Goal: Information Seeking & Learning: Learn about a topic

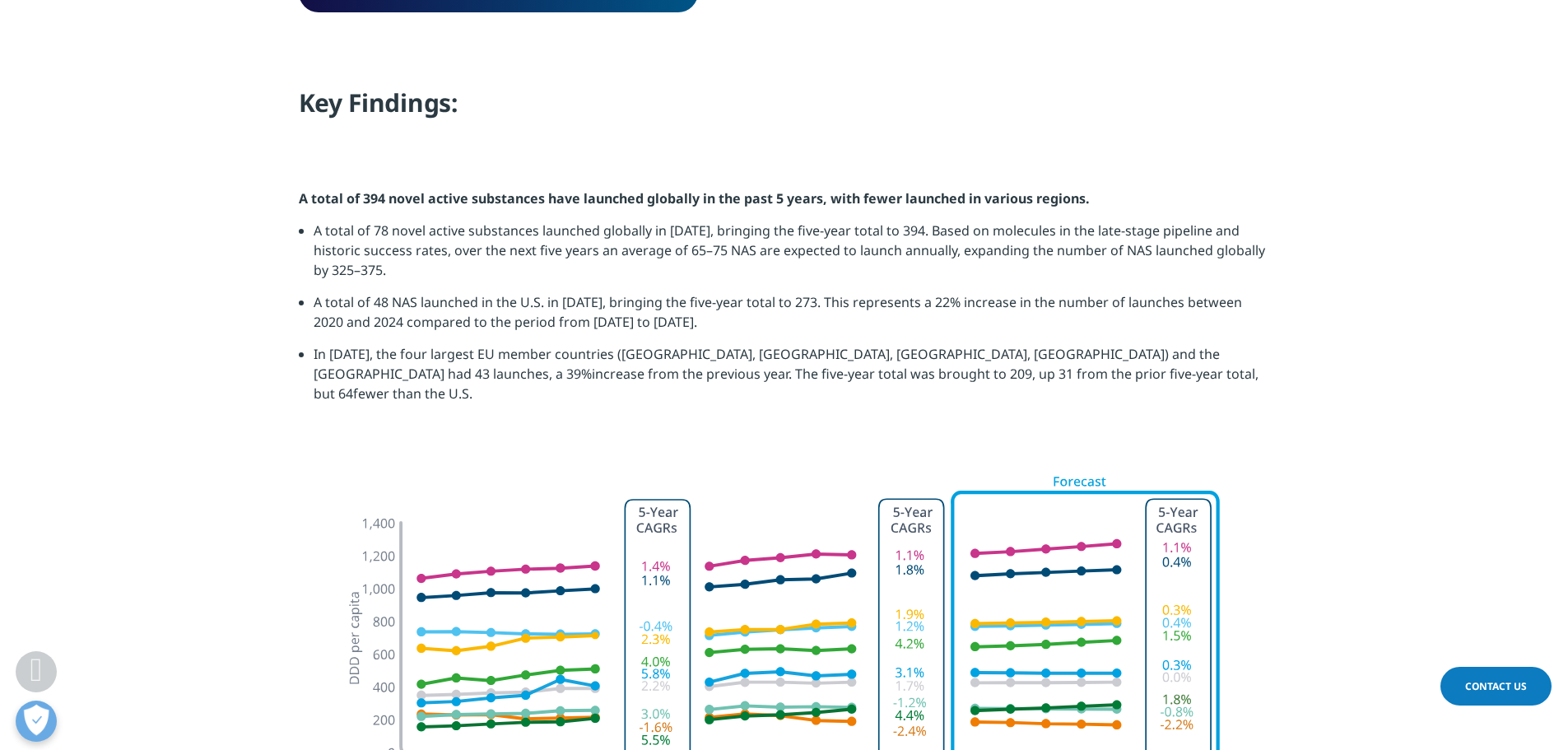
scroll to position [1647, 0]
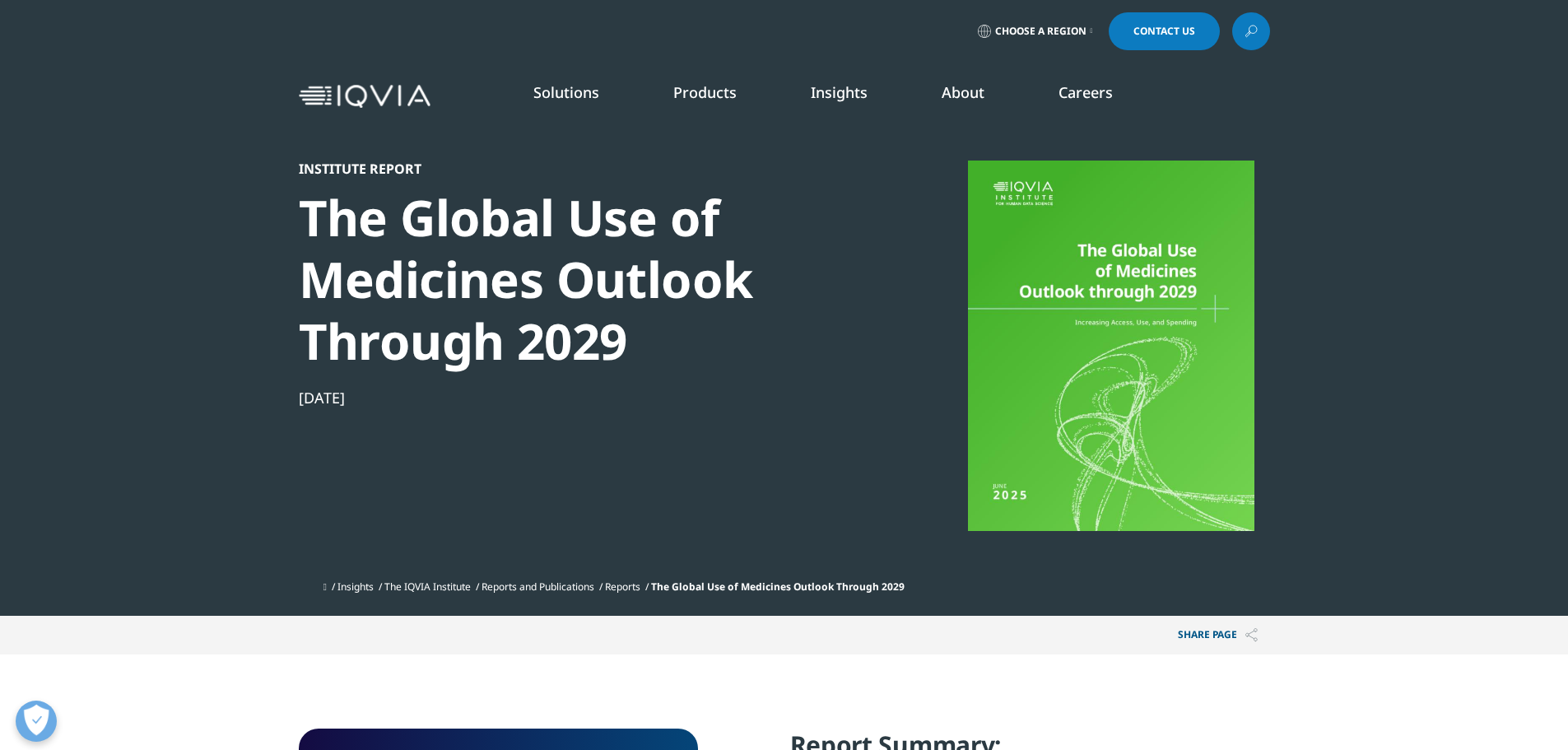
drag, startPoint x: 405, startPoint y: 677, endPoint x: 443, endPoint y: 649, distance: 47.2
click at [443, 648] on div "Share PAGE Copy Link email facebook twitter linkedin wechat xing" at bounding box center [784, 635] width 972 height 38
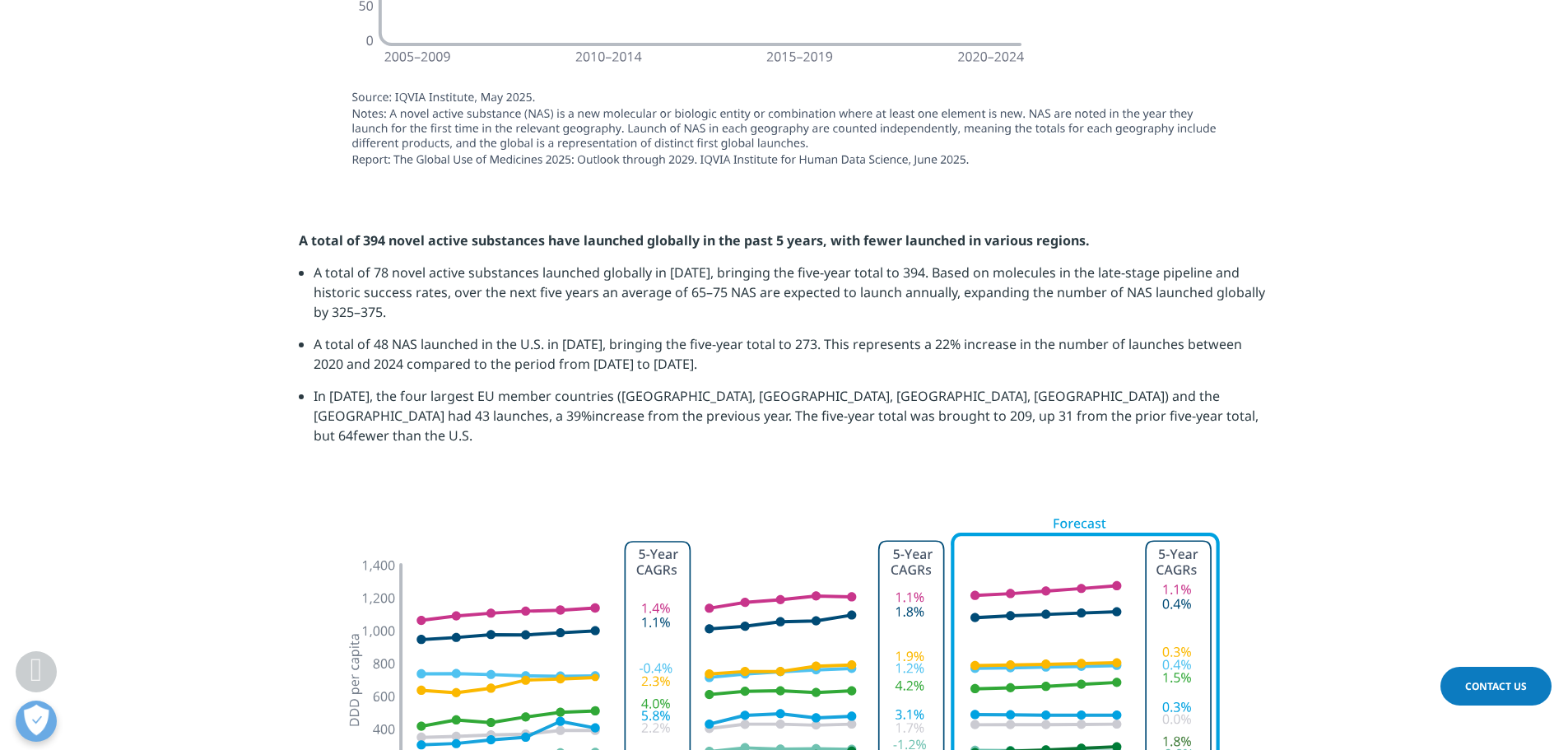
scroll to position [1893, 0]
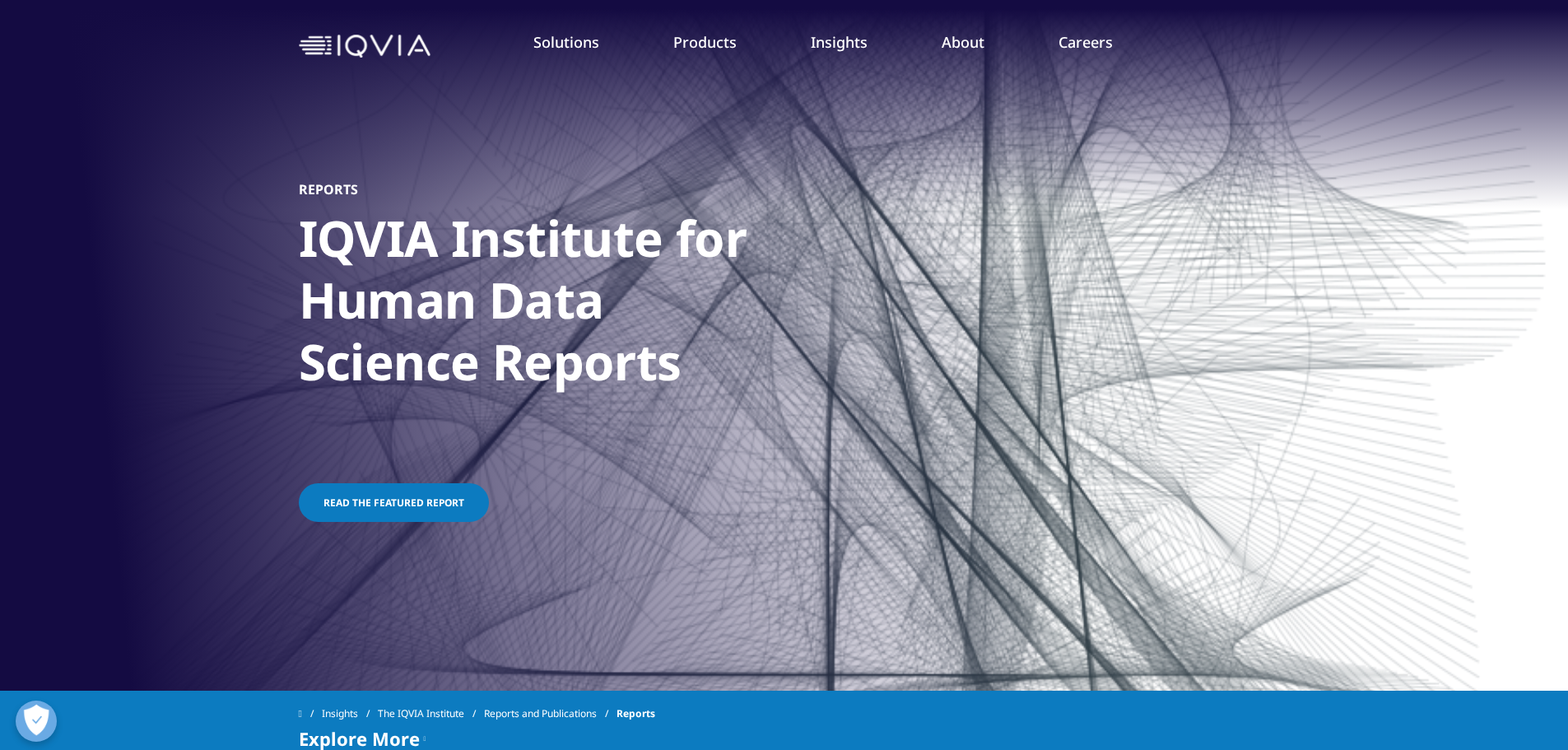
scroll to position [247, 0]
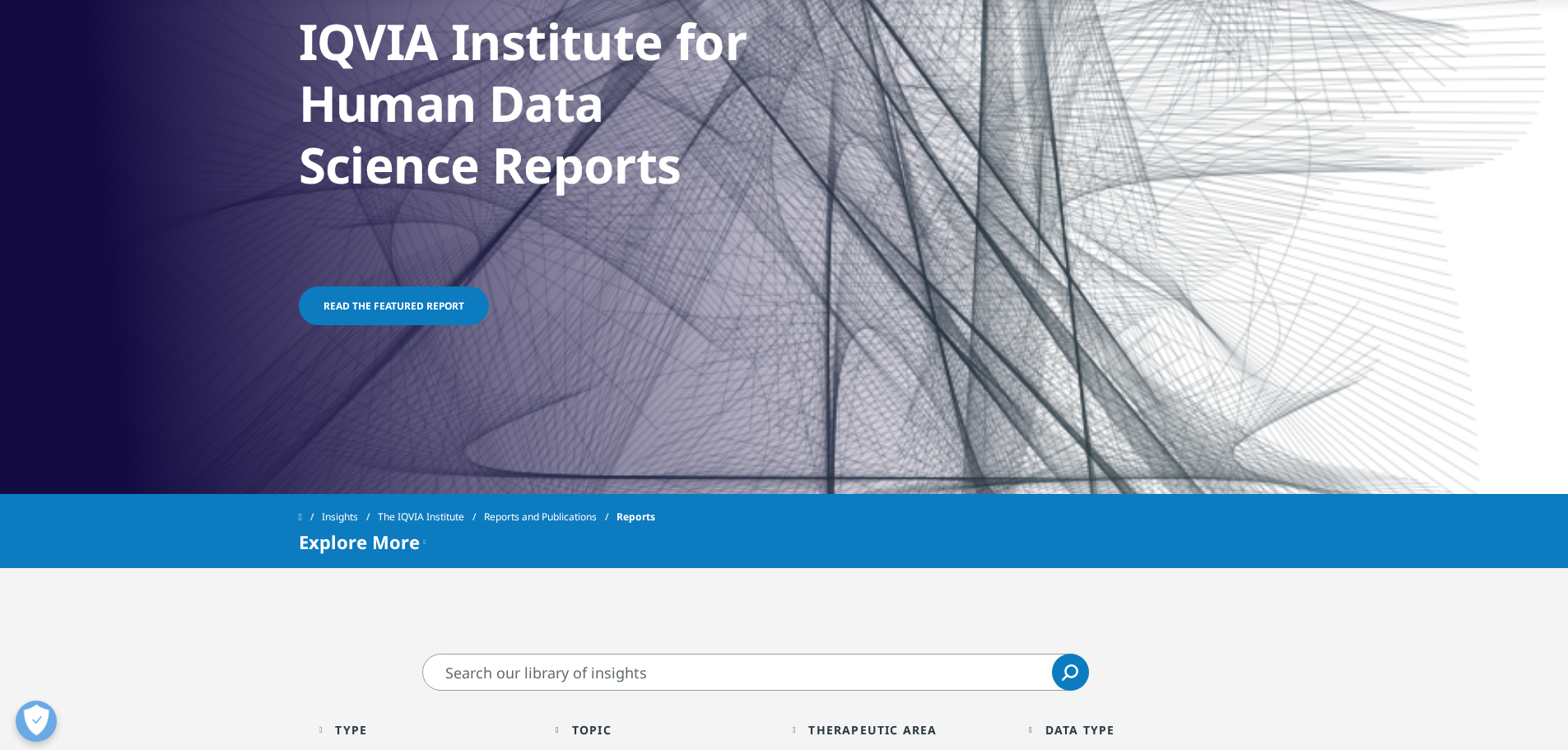
click at [586, 520] on link "Reports and Publications" at bounding box center [551, 517] width 132 height 29
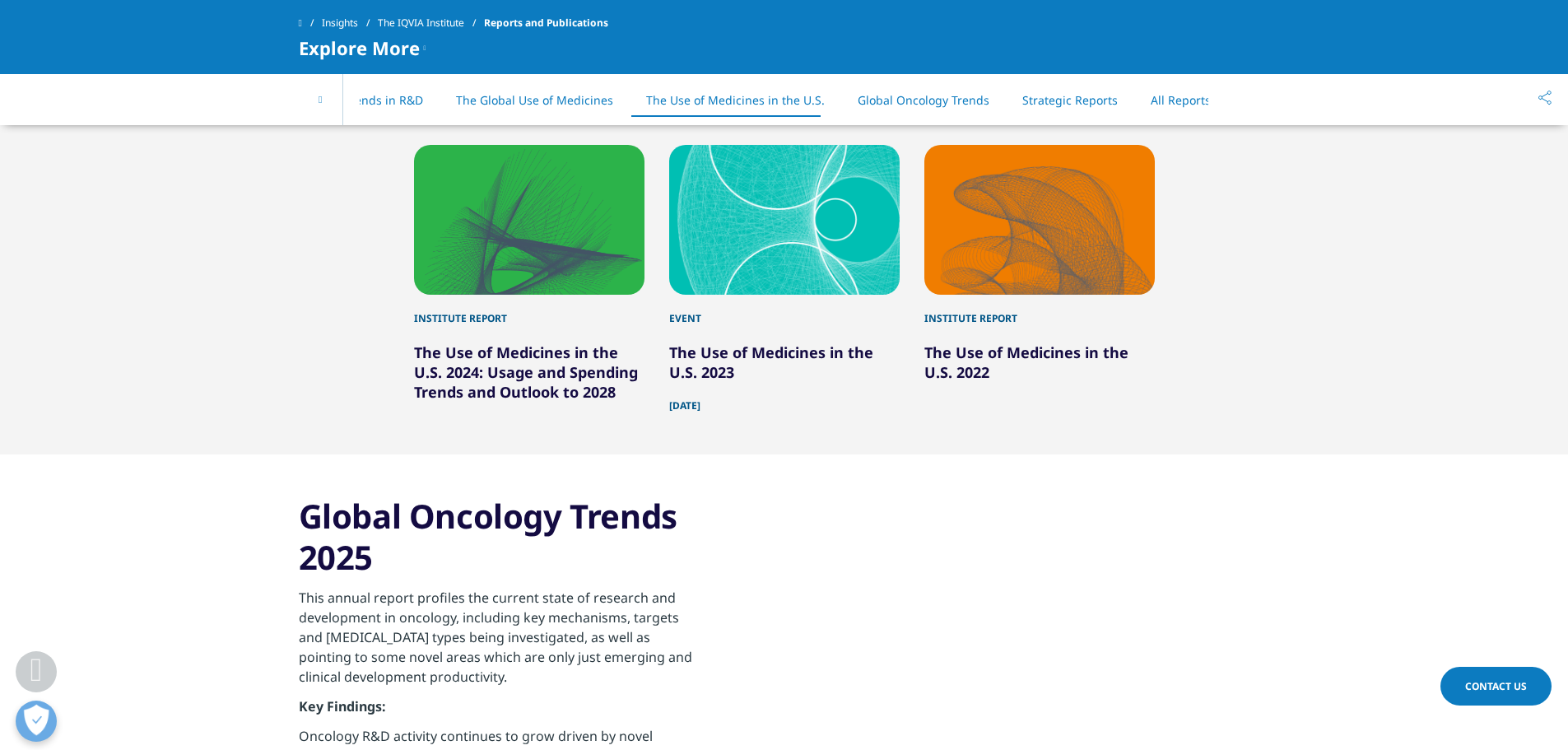
scroll to position [5785, 0]
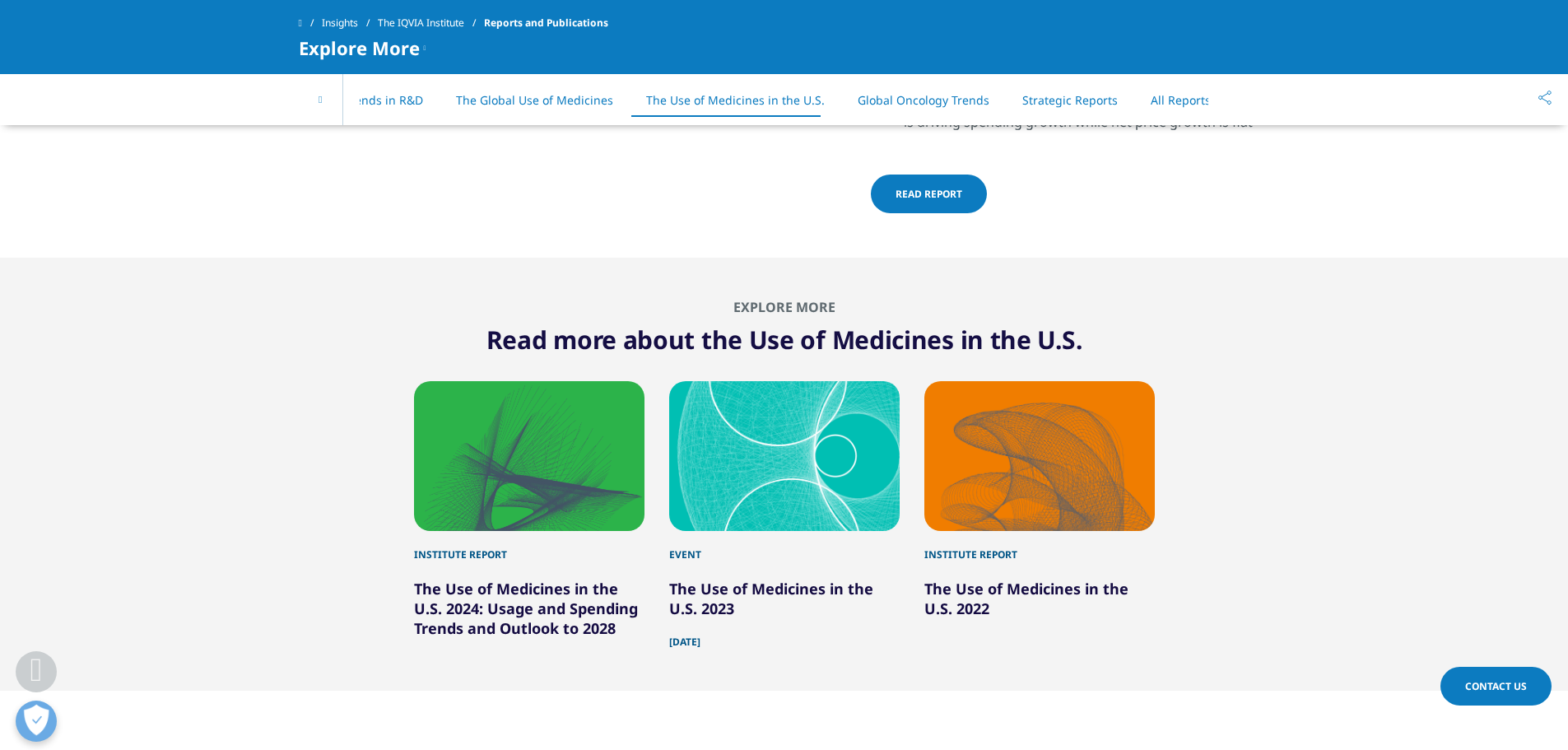
click at [512, 418] on div at bounding box center [529, 456] width 231 height 150
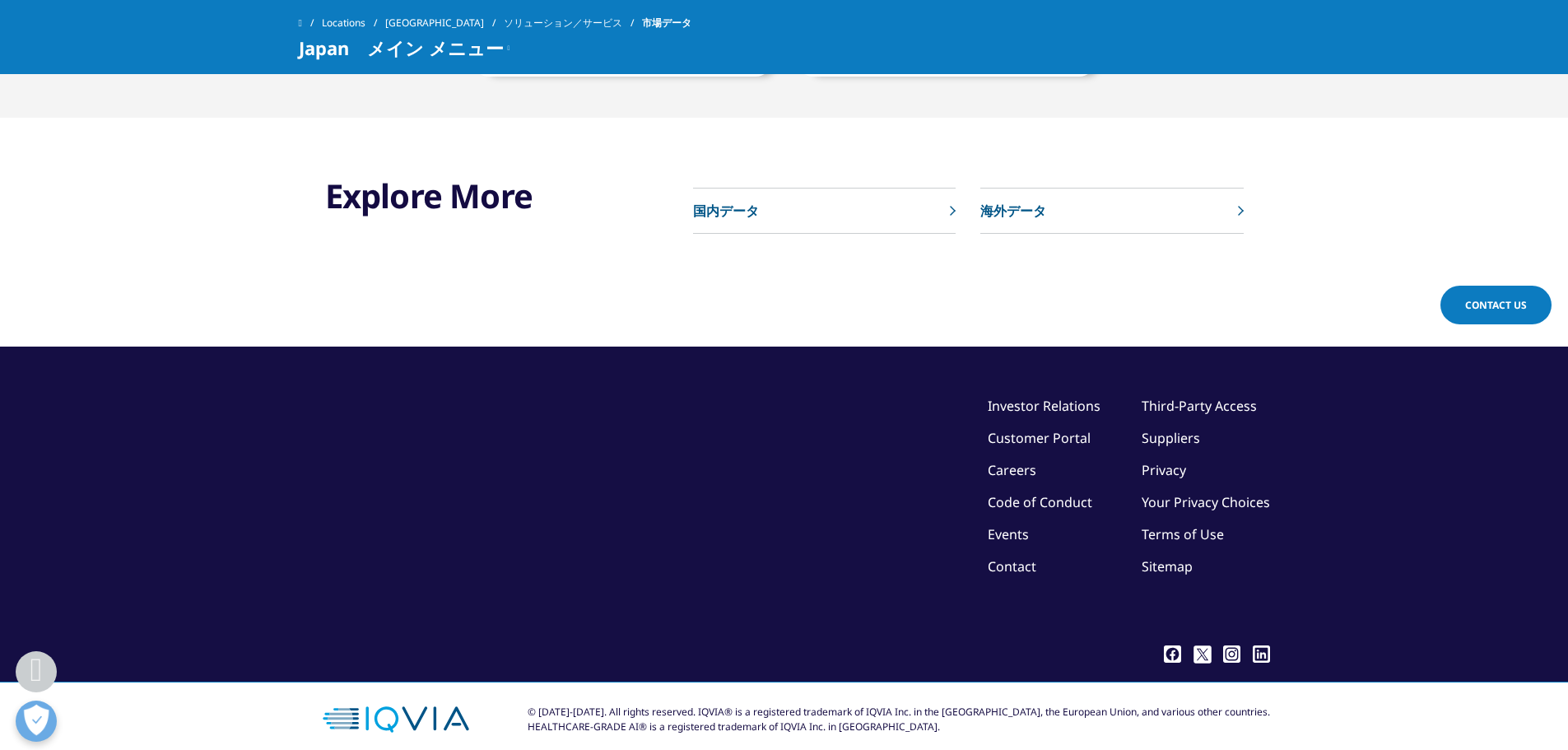
scroll to position [1228, 0]
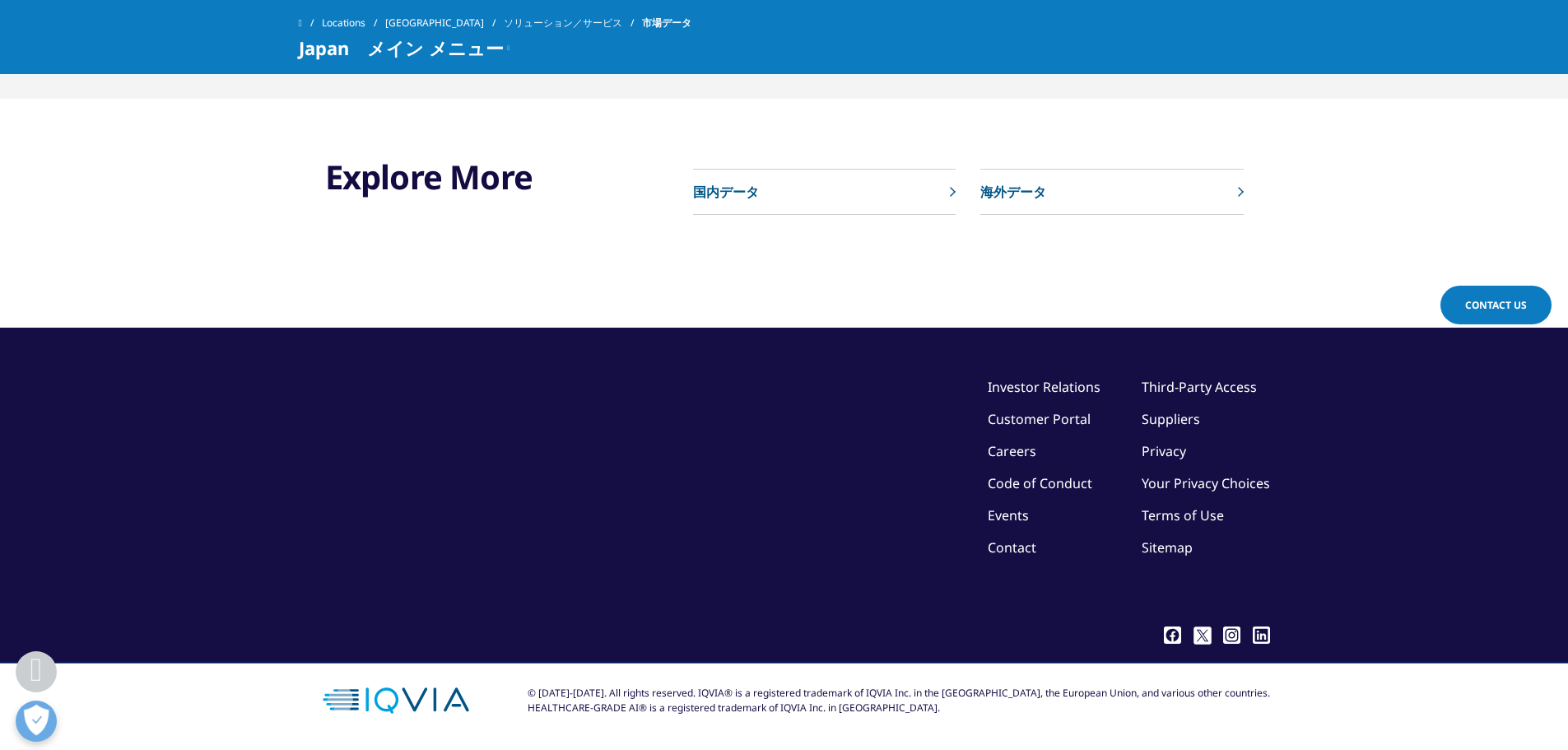
click at [1026, 547] on link "Contact" at bounding box center [1012, 547] width 48 height 18
click at [0, 0] on div "You are about to exit for another IQVIA country or region specific website Plea…" at bounding box center [0, 0] width 0 height 0
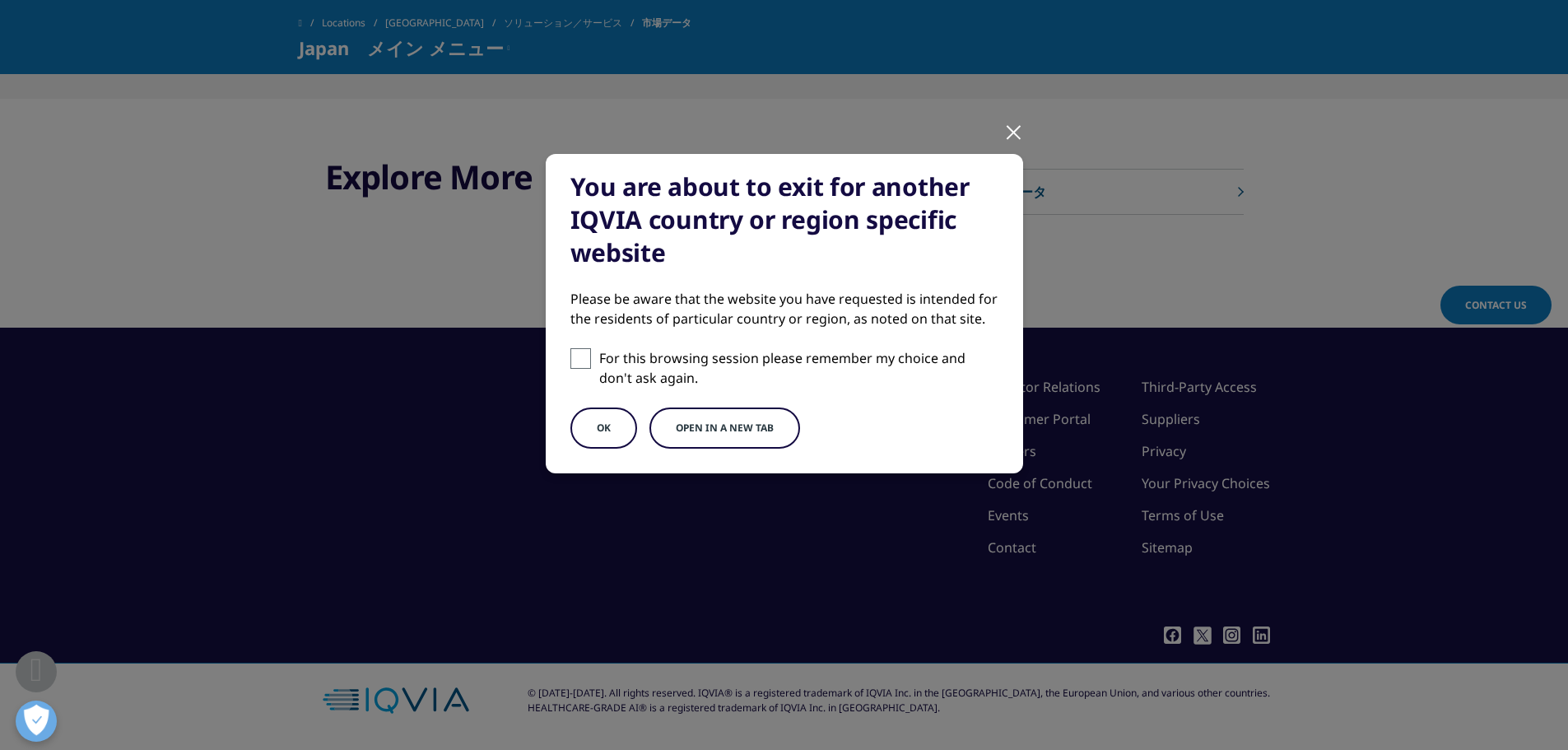
click at [1005, 132] on div at bounding box center [1014, 131] width 19 height 46
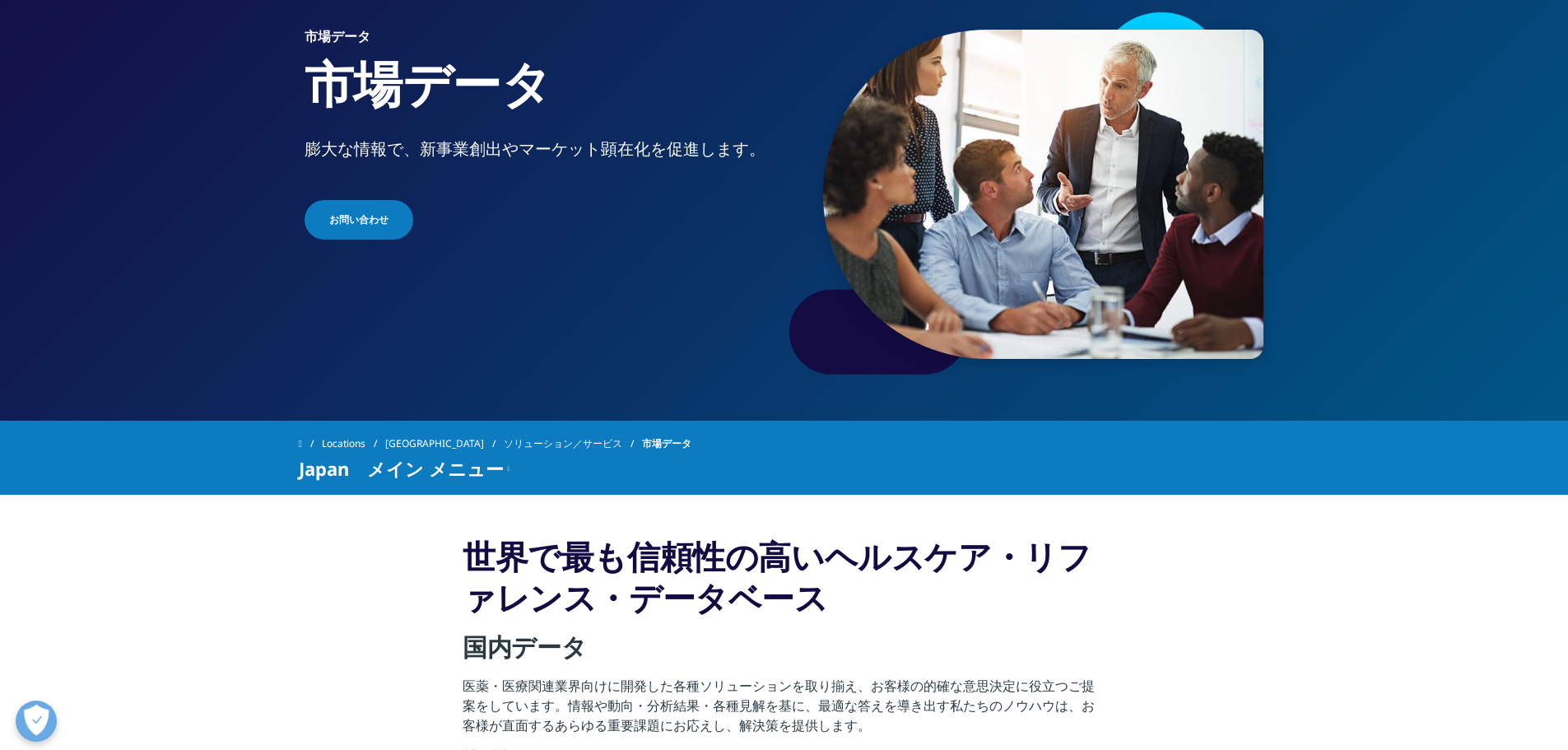
scroll to position [0, 0]
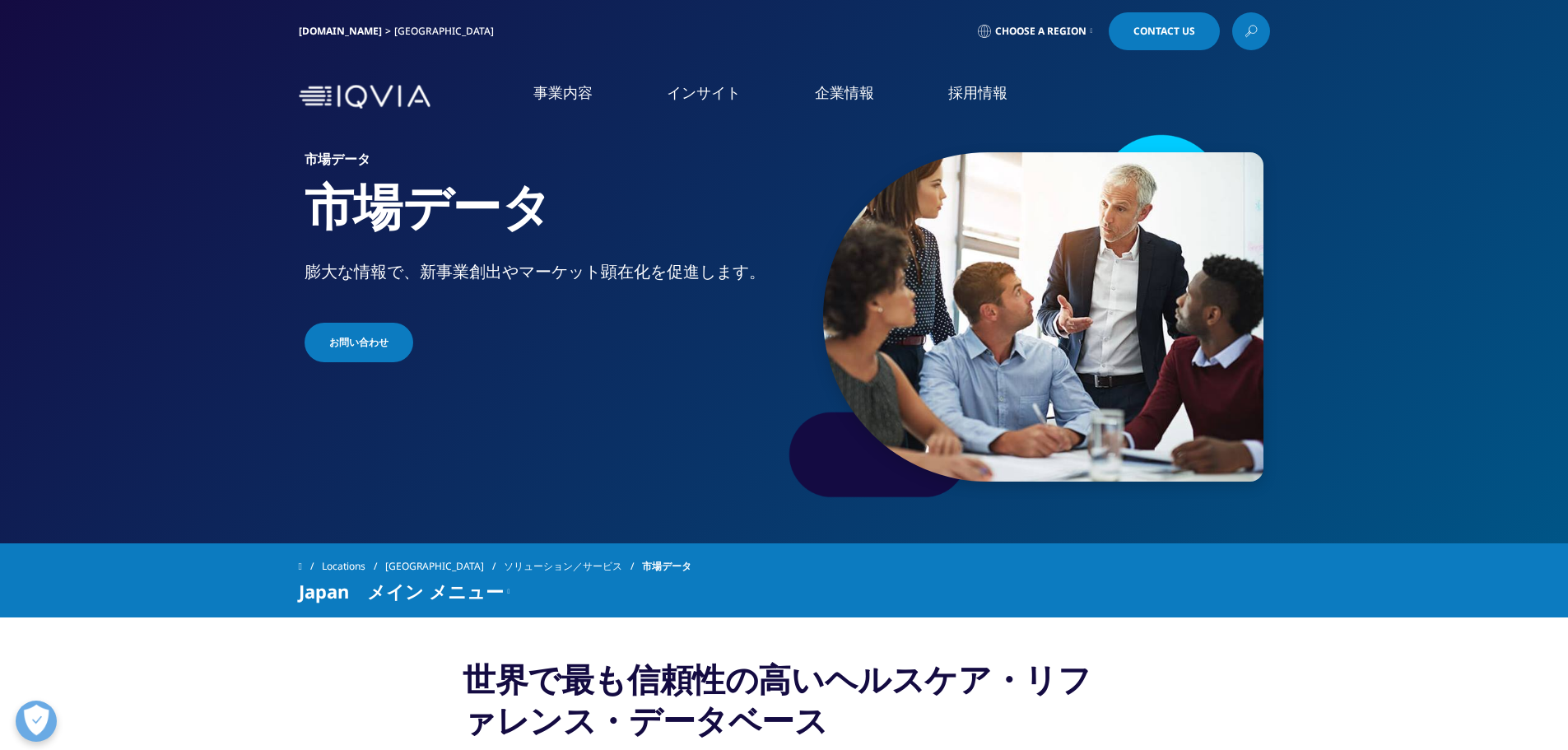
click at [873, 393] on link "海外データサービス" at bounding box center [1005, 390] width 365 height 19
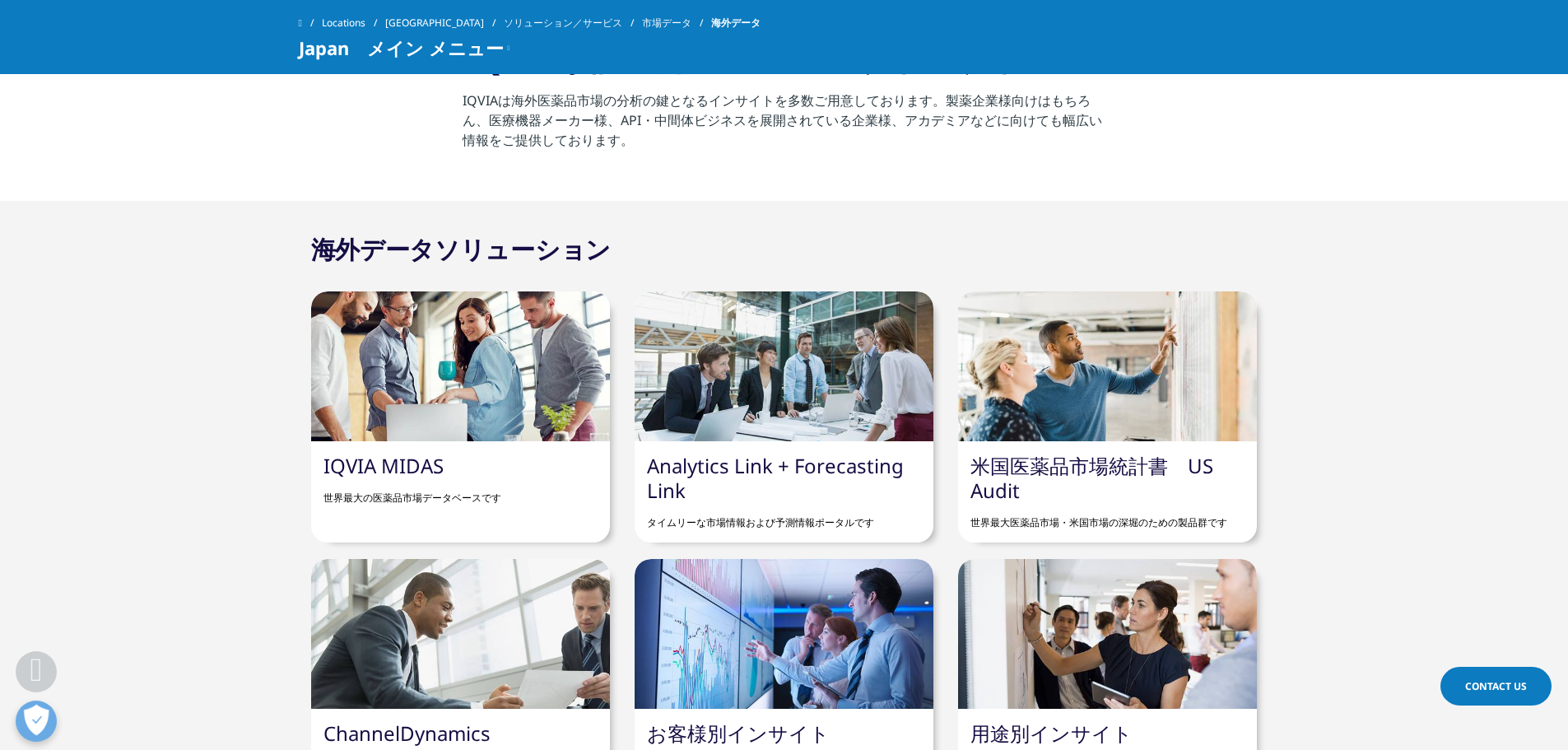
scroll to position [577, 0]
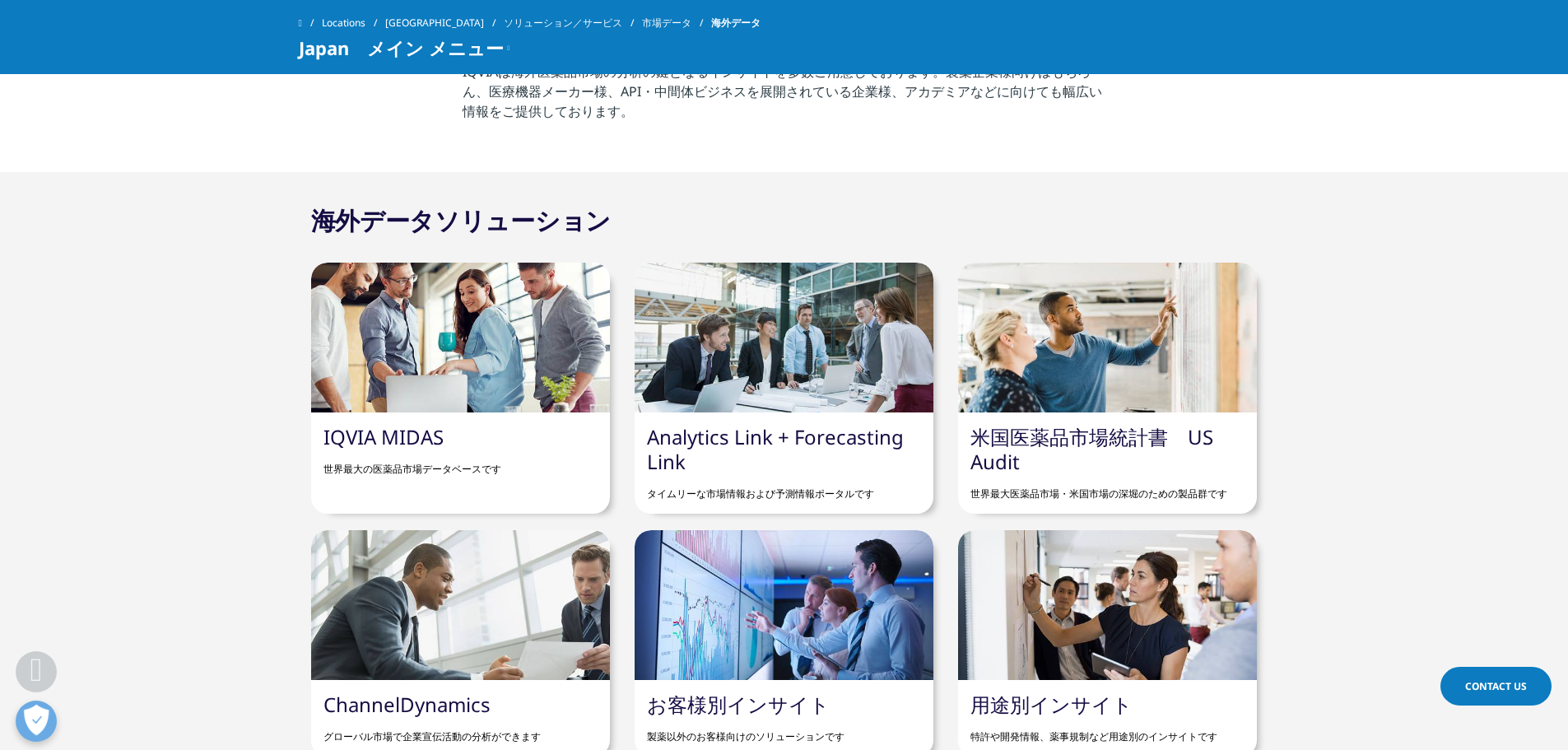
click at [456, 425] on div "IQVIA MIDAS 世界最大の医薬品市場データベースです" at bounding box center [460, 451] width 299 height 77
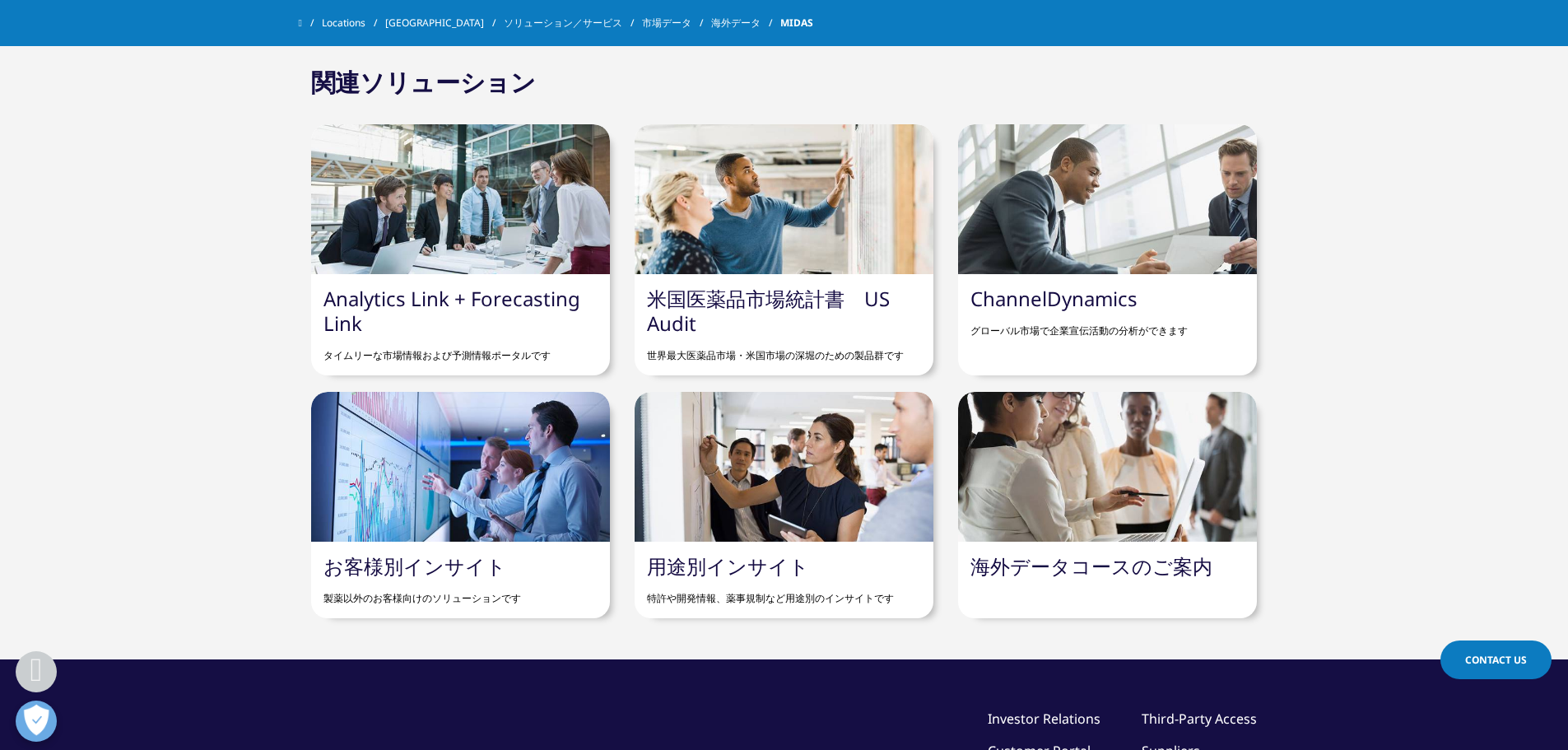
scroll to position [1070, 0]
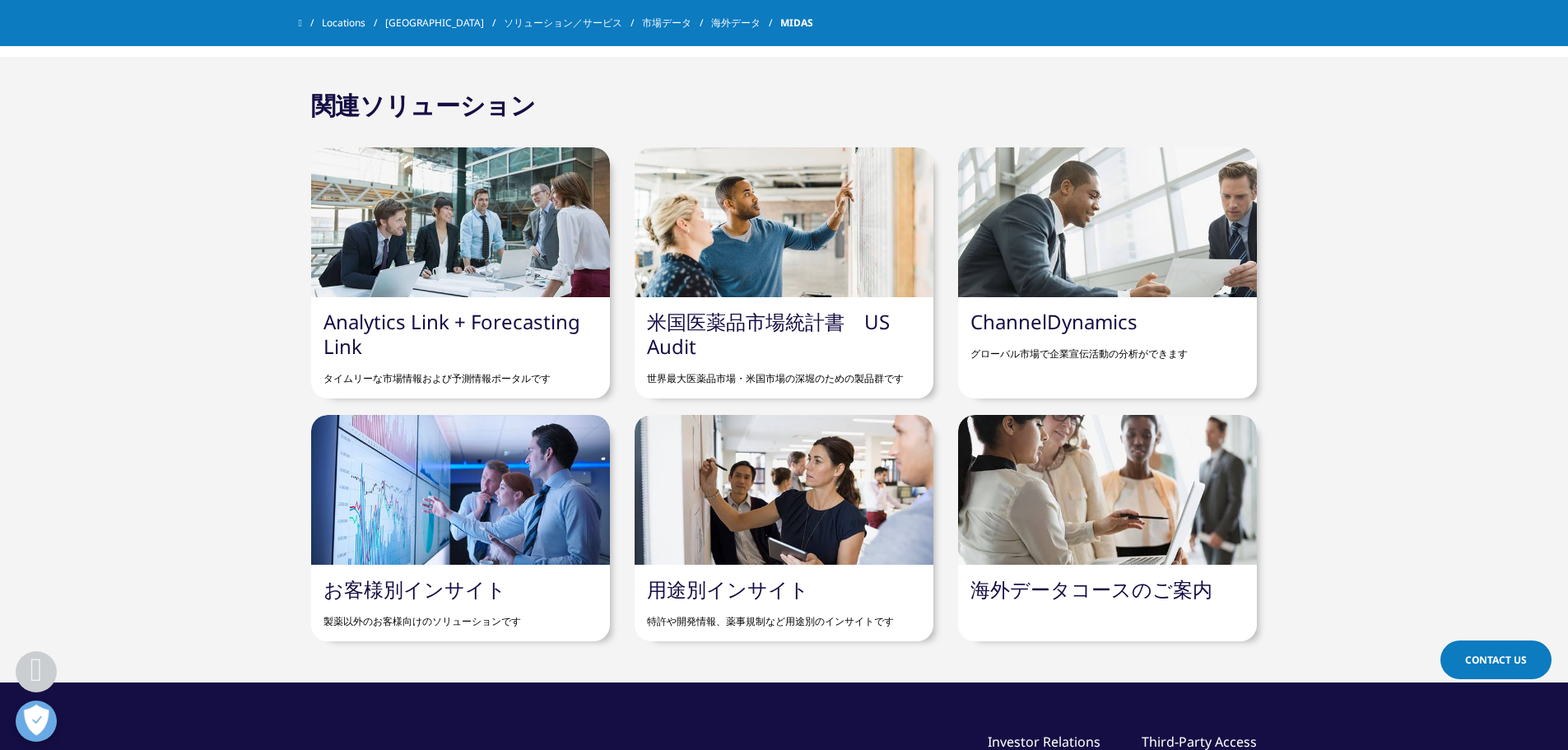
click at [1000, 274] on div at bounding box center [1108, 223] width 299 height 150
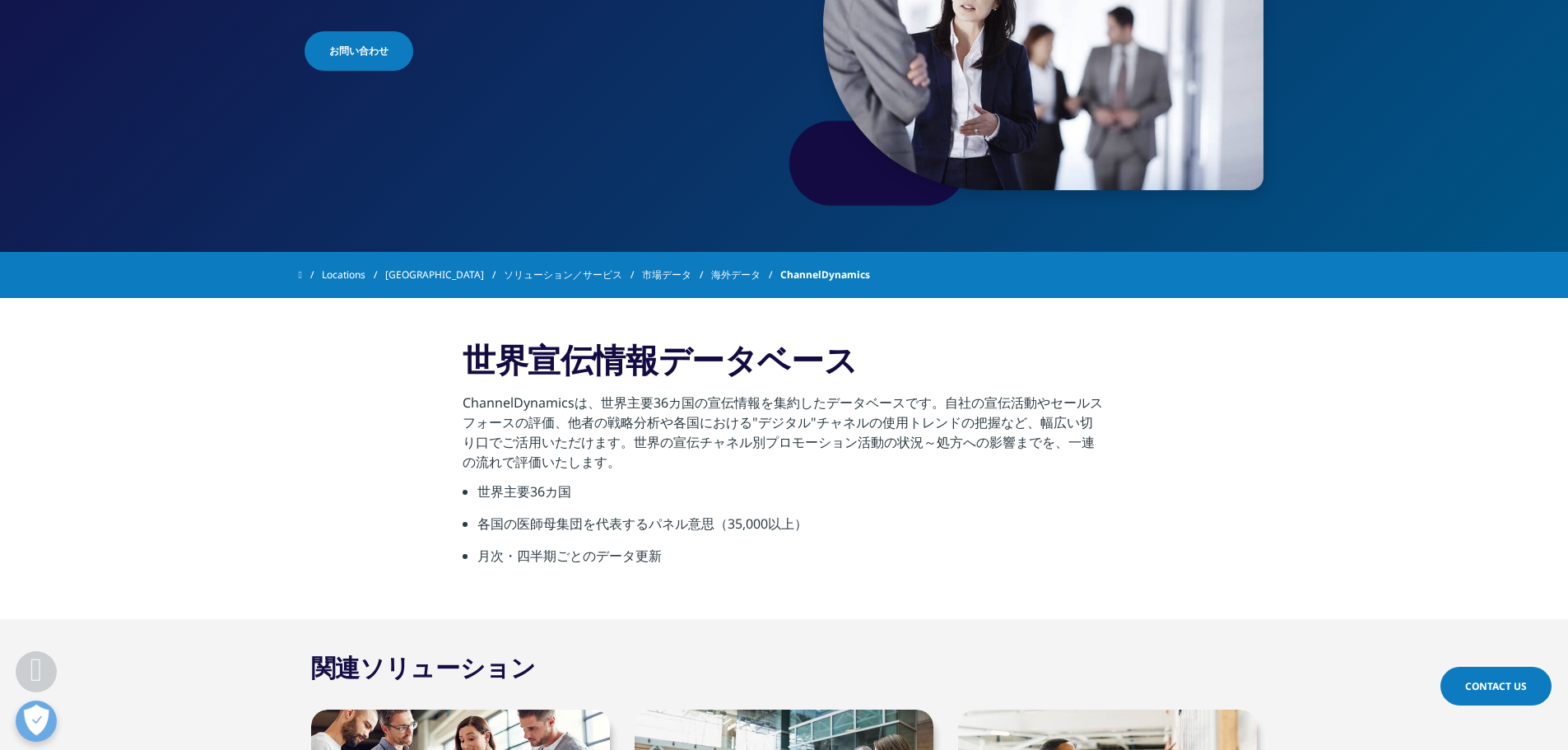
scroll to position [257, 0]
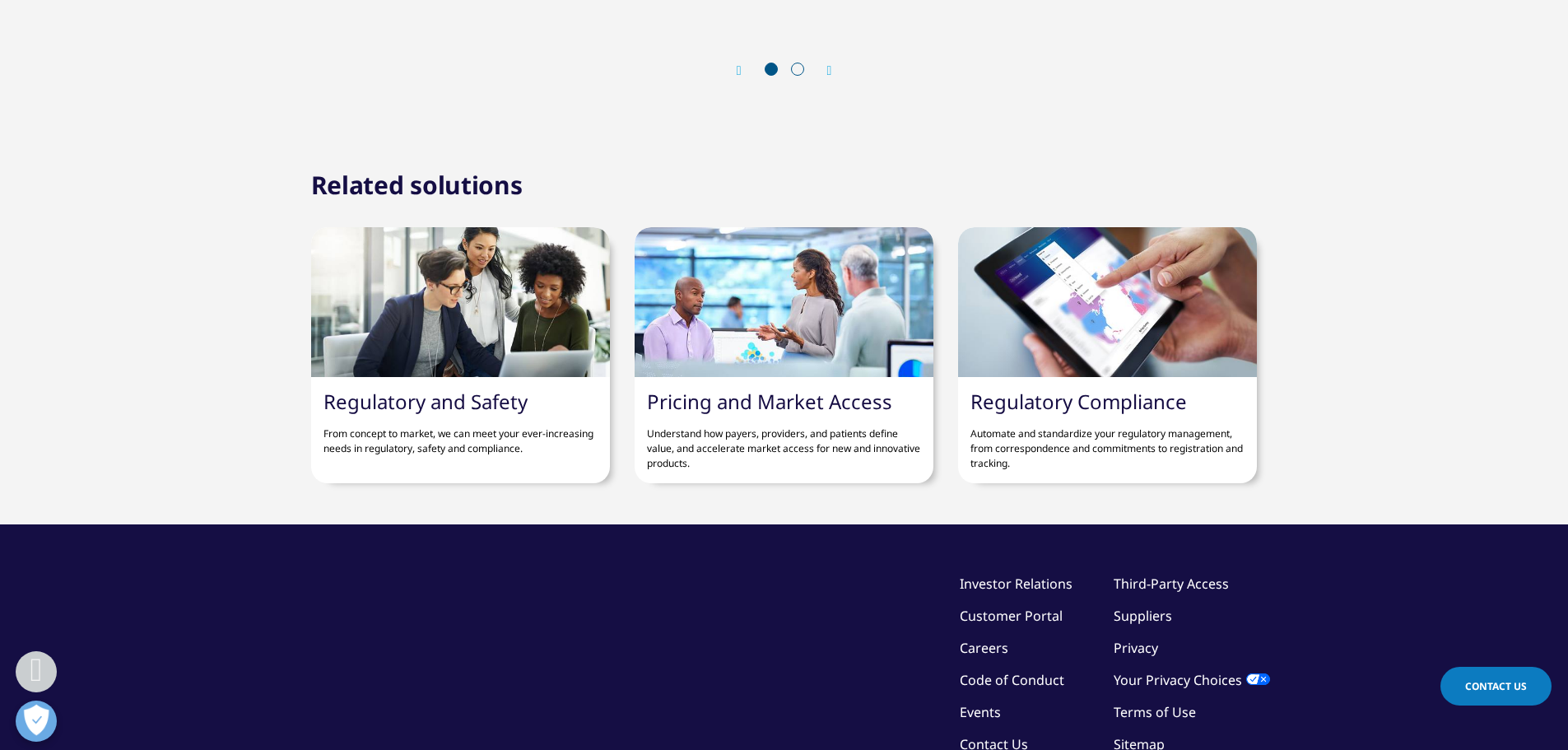
scroll to position [6130, 0]
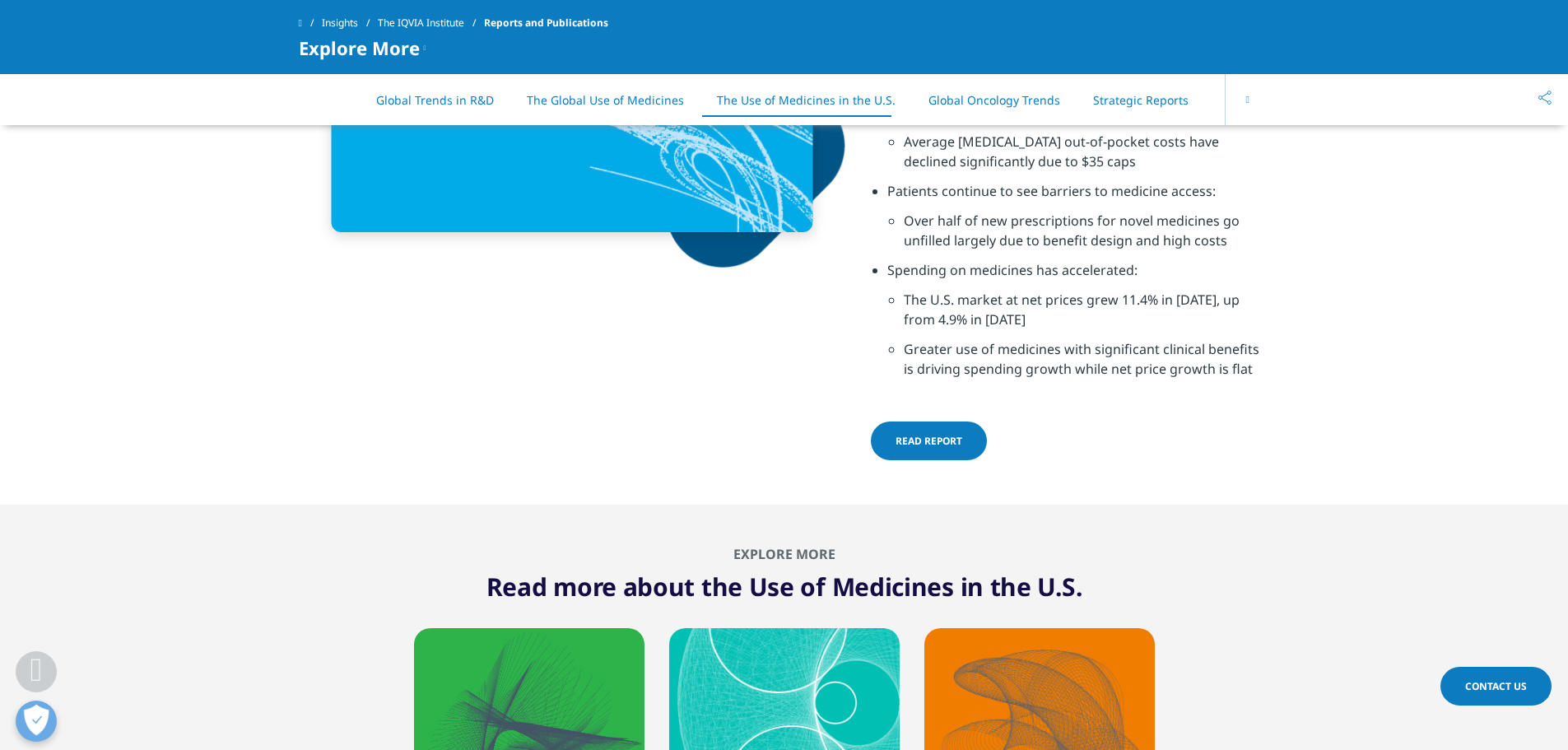
scroll to position [5702, 0]
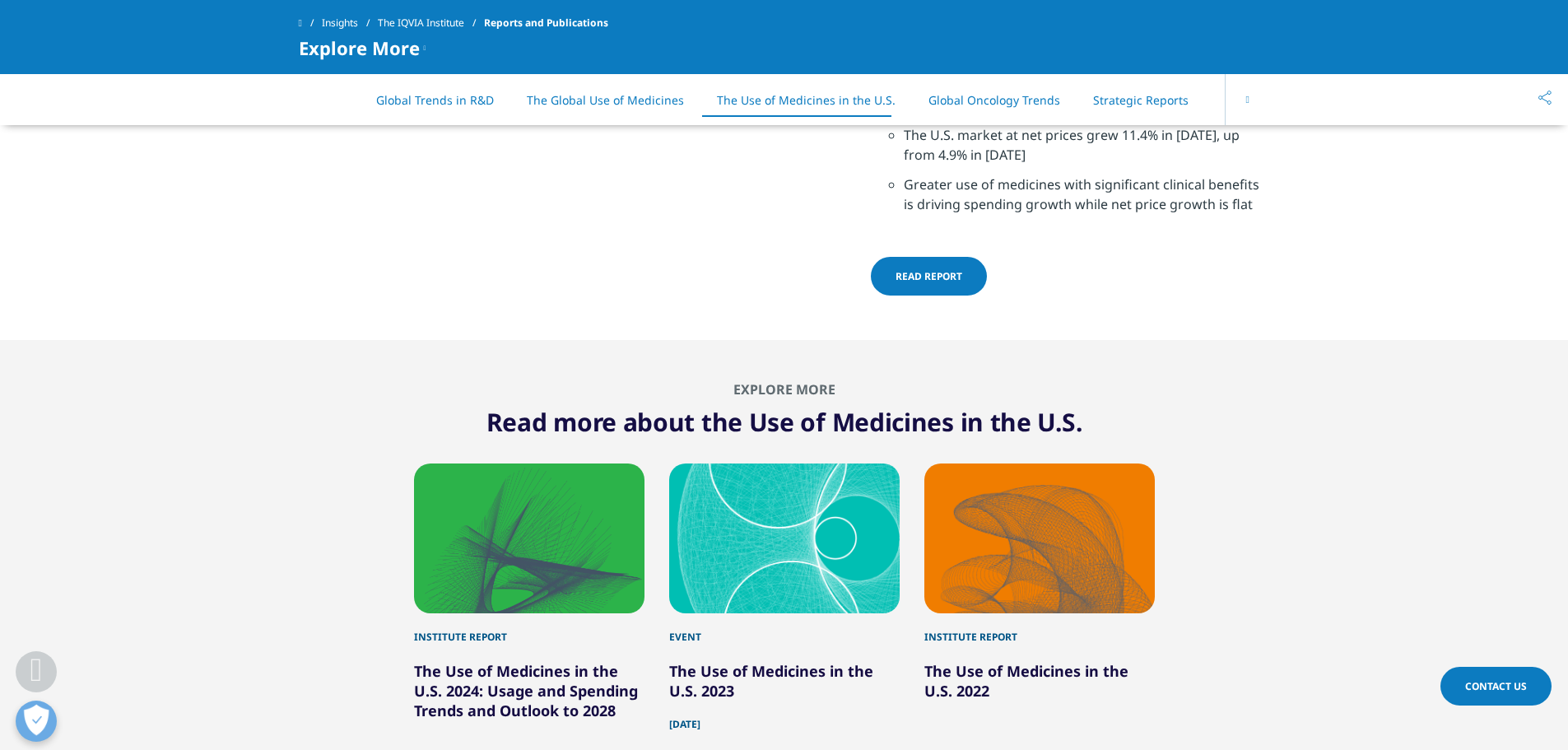
click at [942, 281] on span "Read report" at bounding box center [929, 276] width 67 height 14
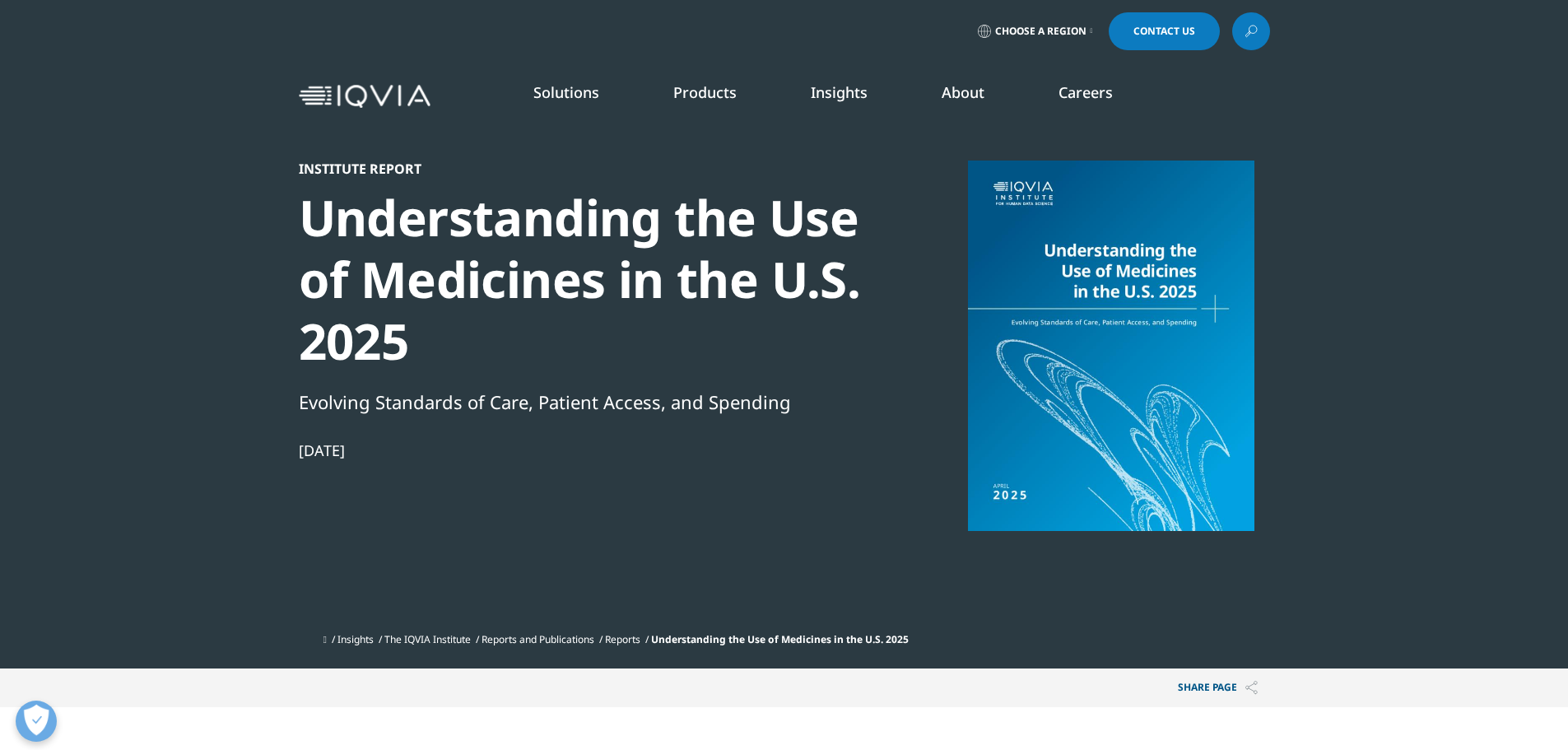
click at [870, 682] on div "Share PAGE Copy Link email facebook twitter linkedin wechat xing" at bounding box center [784, 687] width 972 height 38
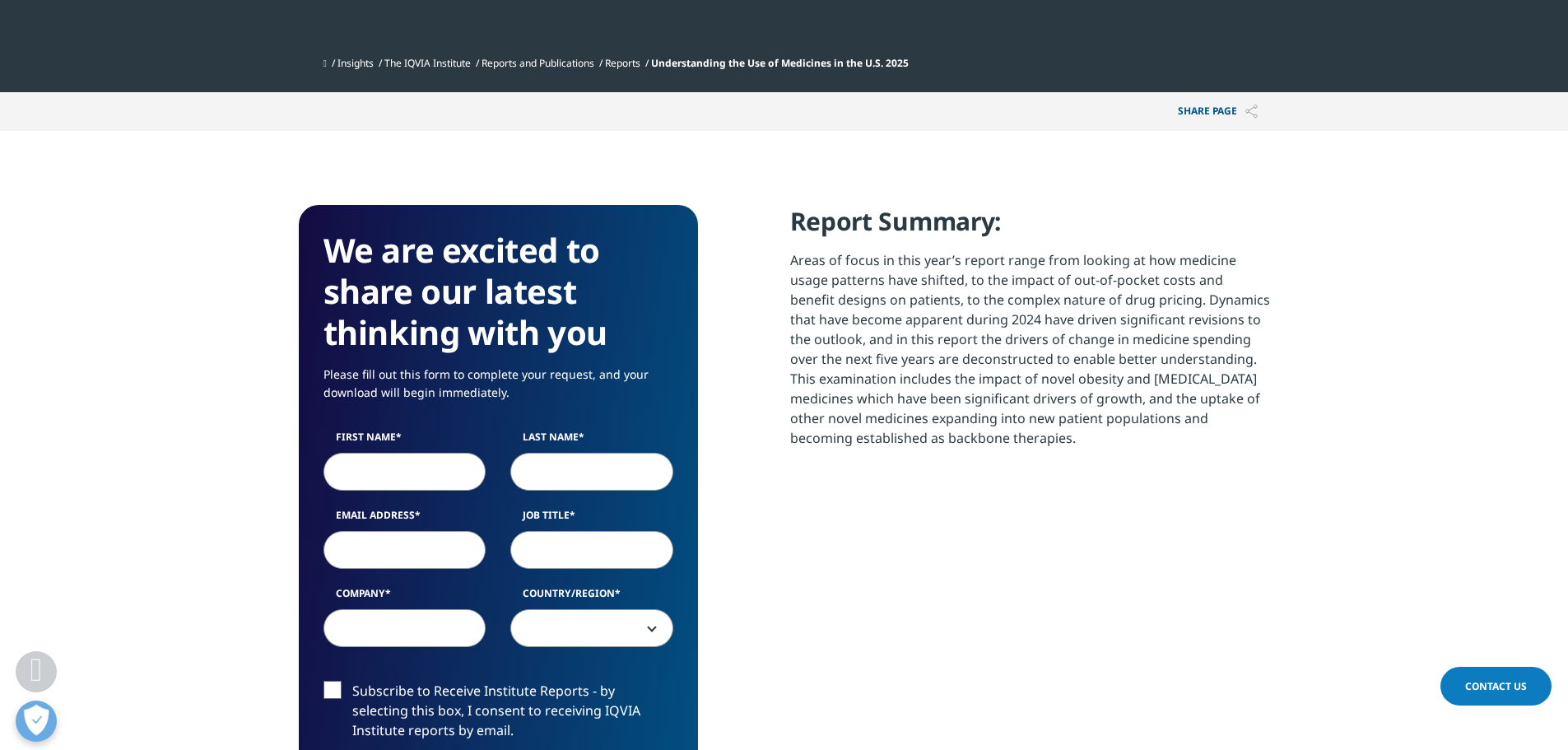
scroll to position [494, 0]
